Goal: Task Accomplishment & Management: Use online tool/utility

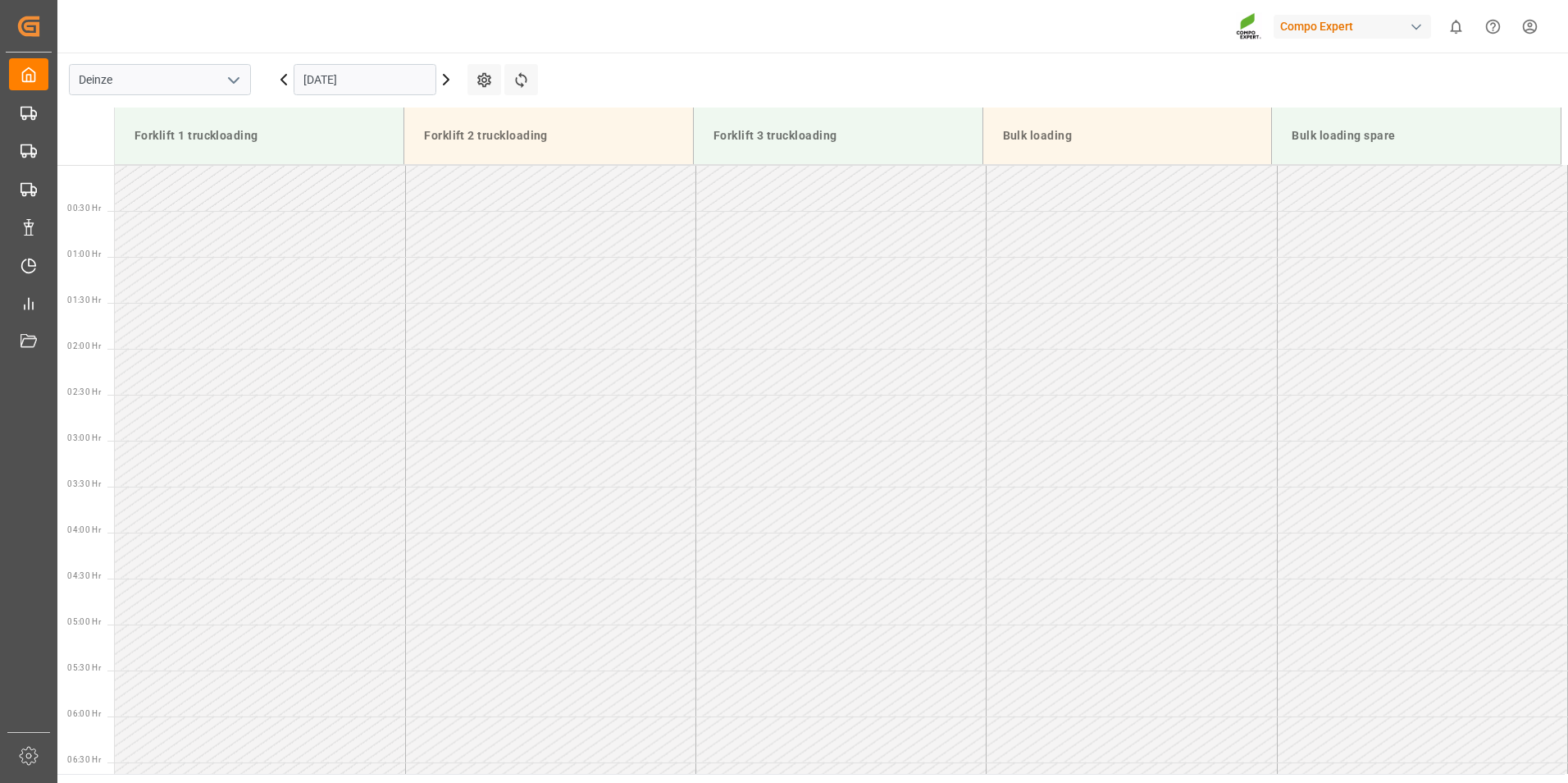
scroll to position [908, 0]
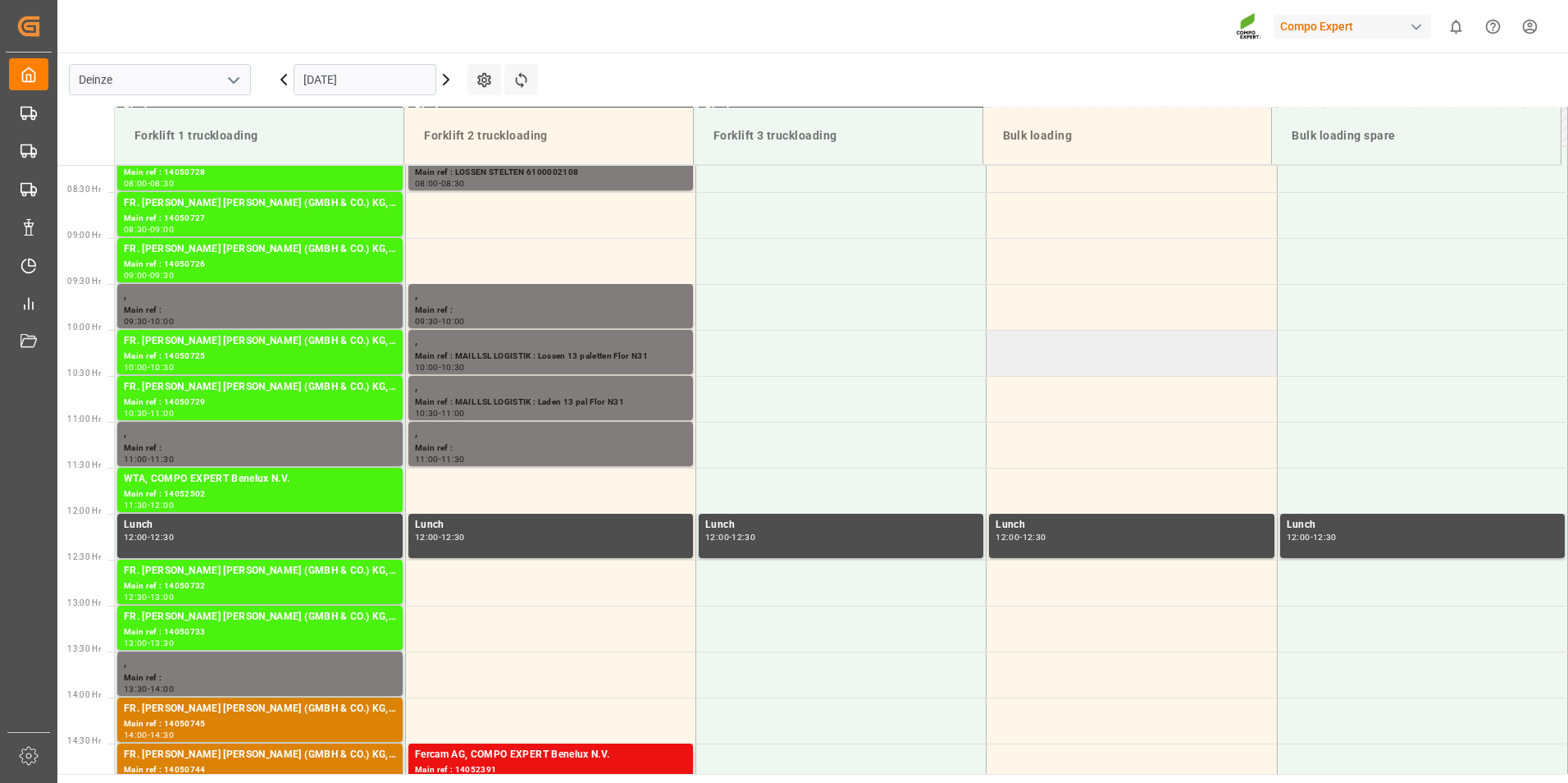
scroll to position [918, 0]
